Goal: Task Accomplishment & Management: Manage account settings

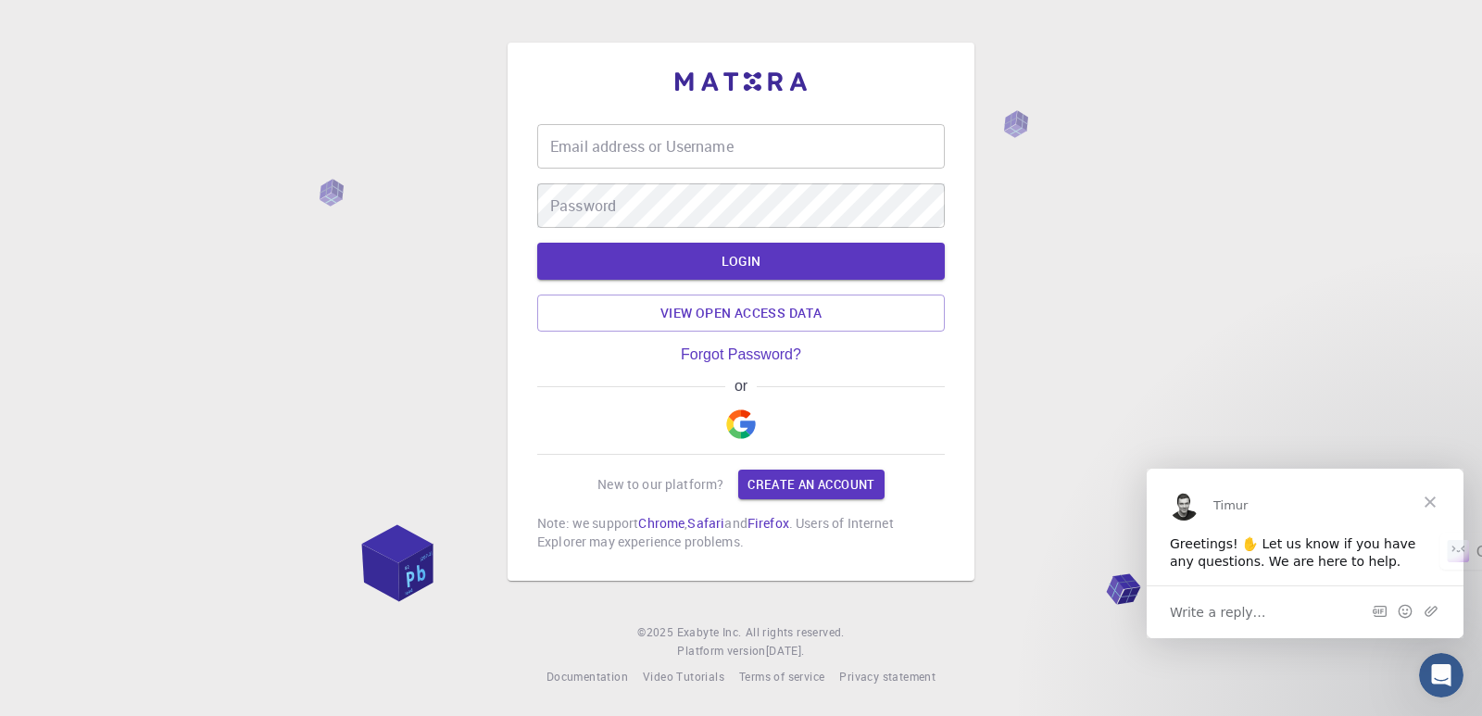
click at [743, 432] on img "button" at bounding box center [741, 424] width 30 height 30
